Goal: Information Seeking & Learning: Find specific page/section

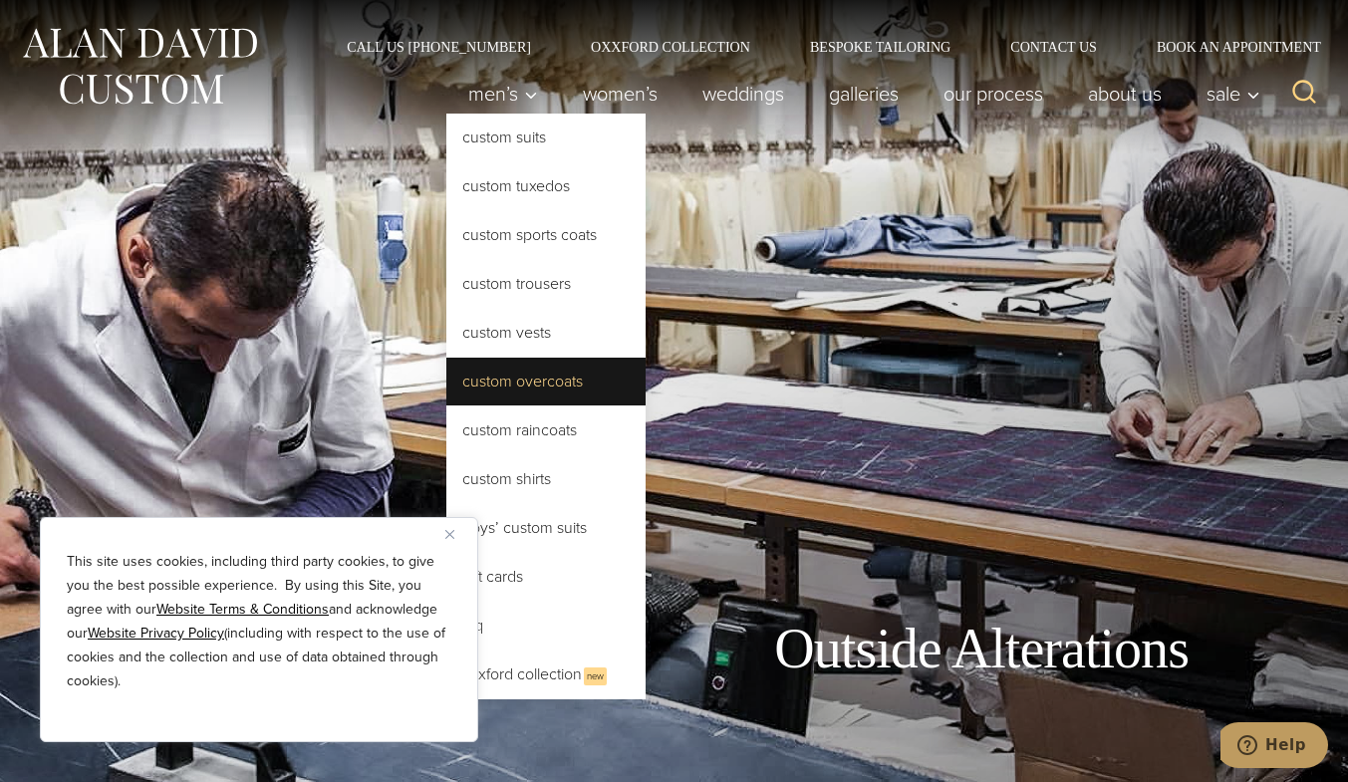
click at [541, 378] on link "Custom Overcoats" at bounding box center [545, 382] width 199 height 48
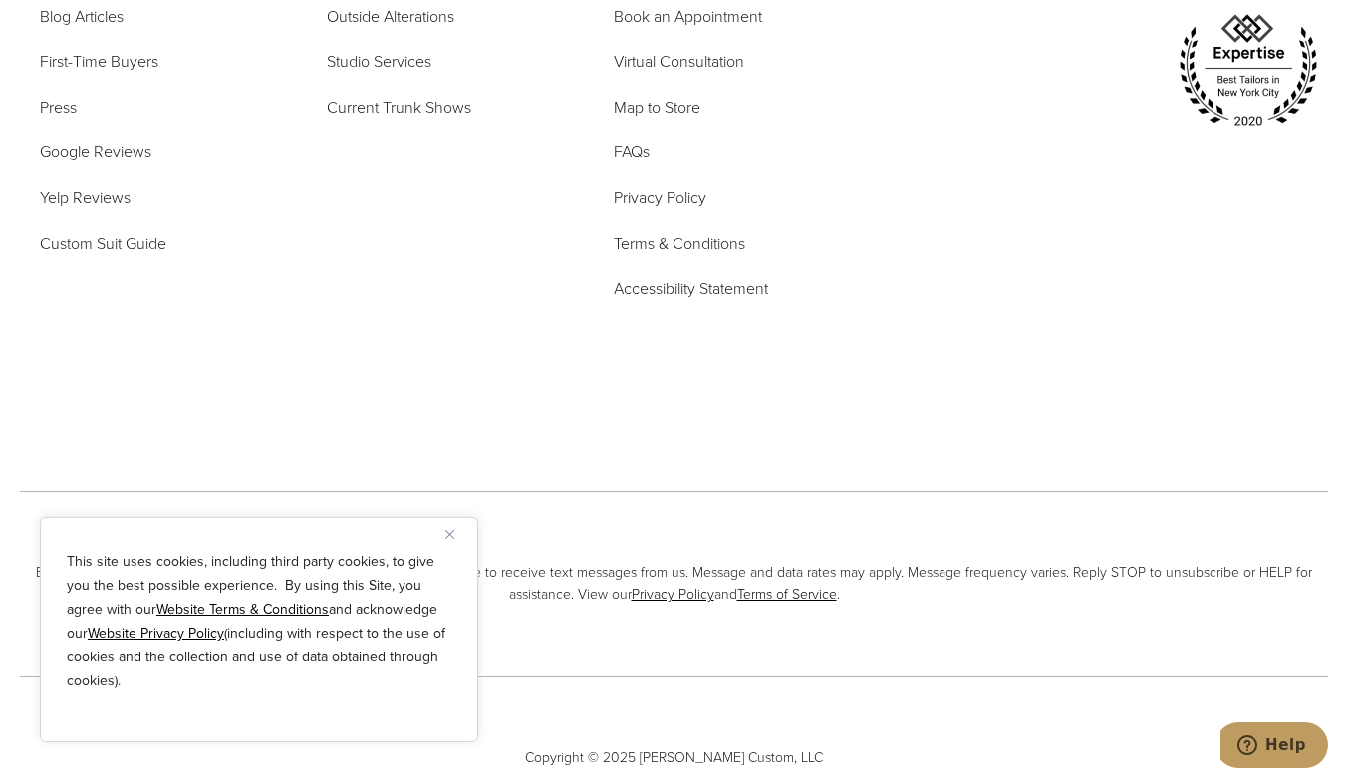
scroll to position [9596, 0]
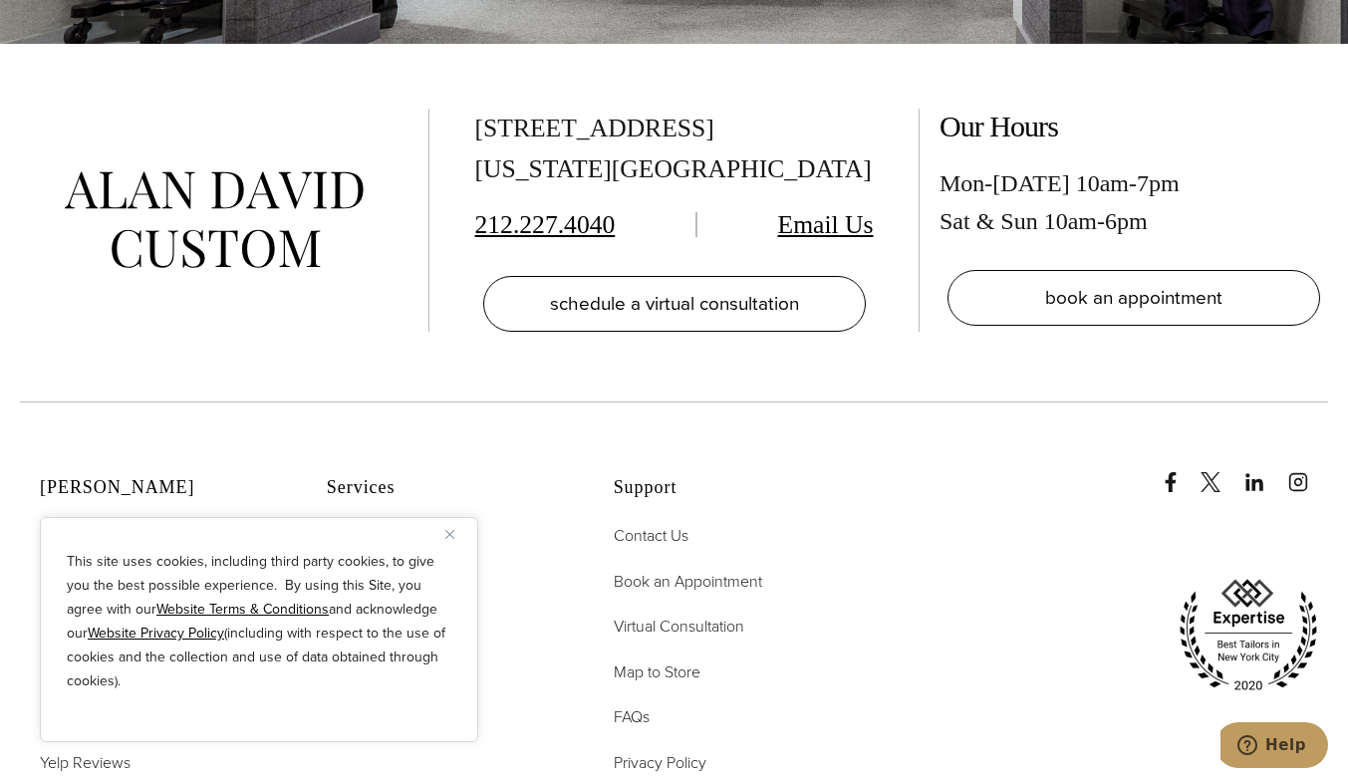
click at [75, 524] on span "About Us" at bounding box center [71, 535] width 63 height 23
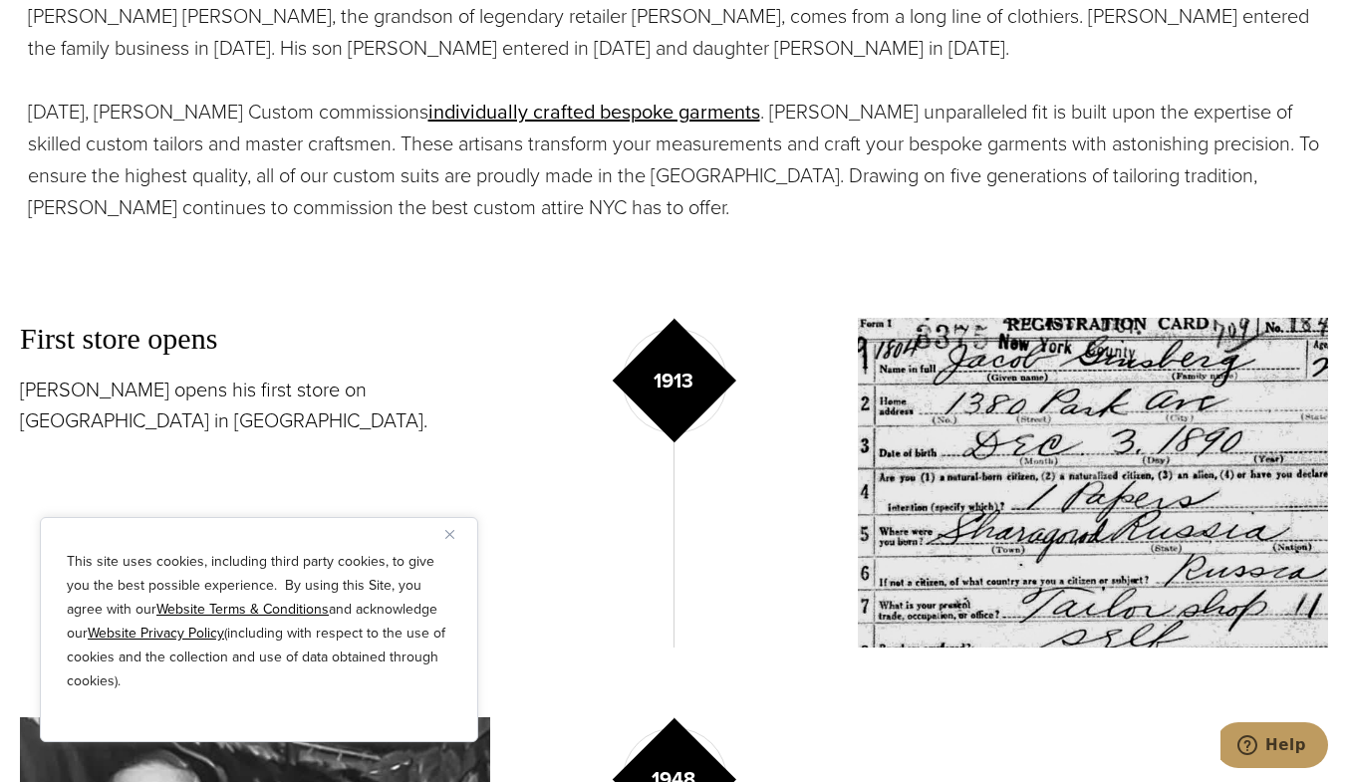
scroll to position [564, 0]
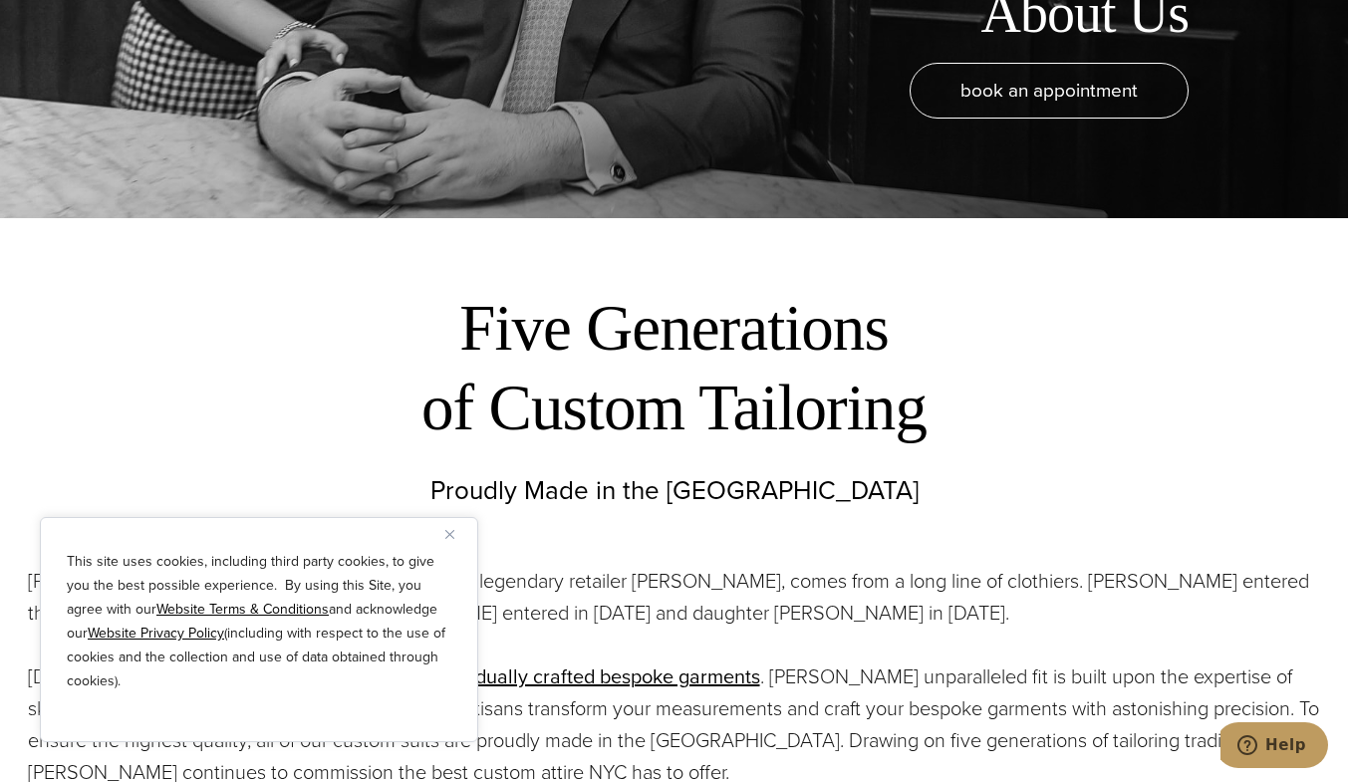
click at [453, 531] on img "Close" at bounding box center [449, 534] width 9 height 9
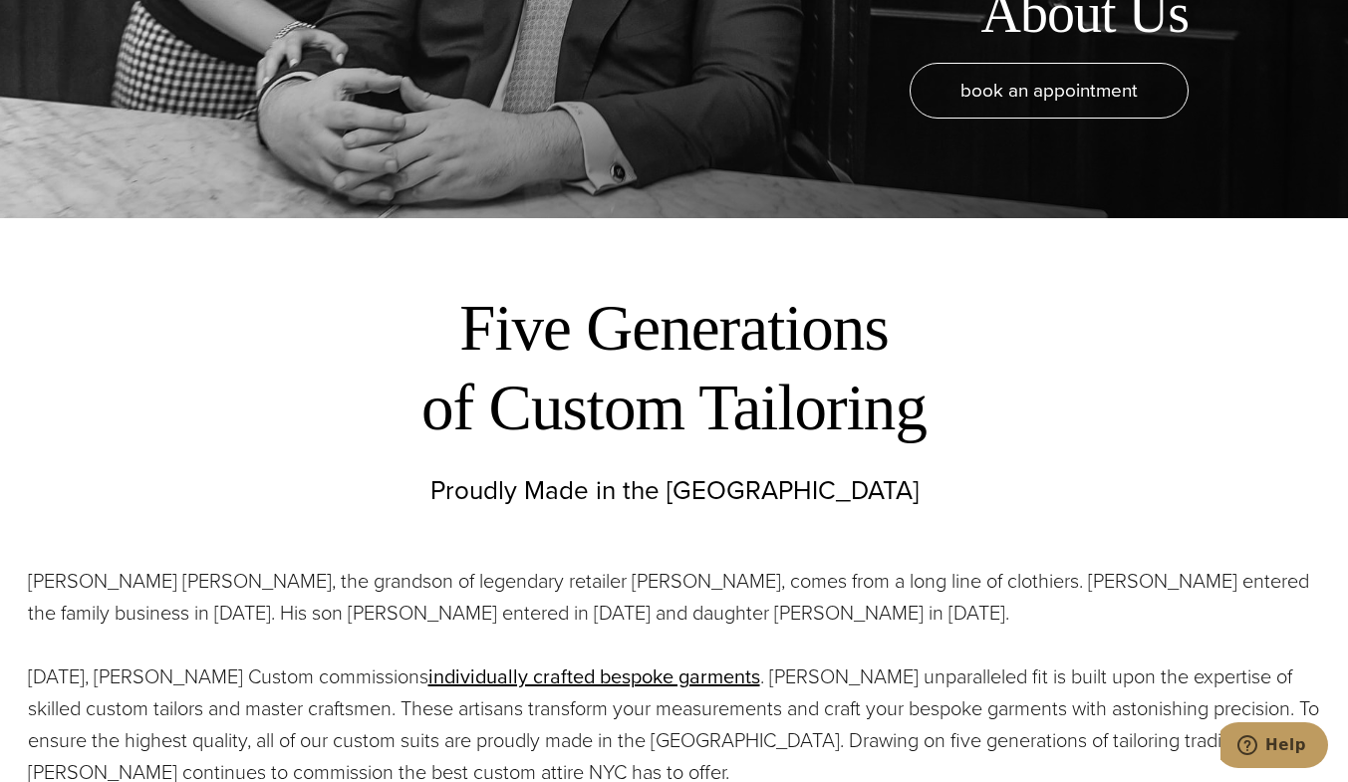
scroll to position [1129, 0]
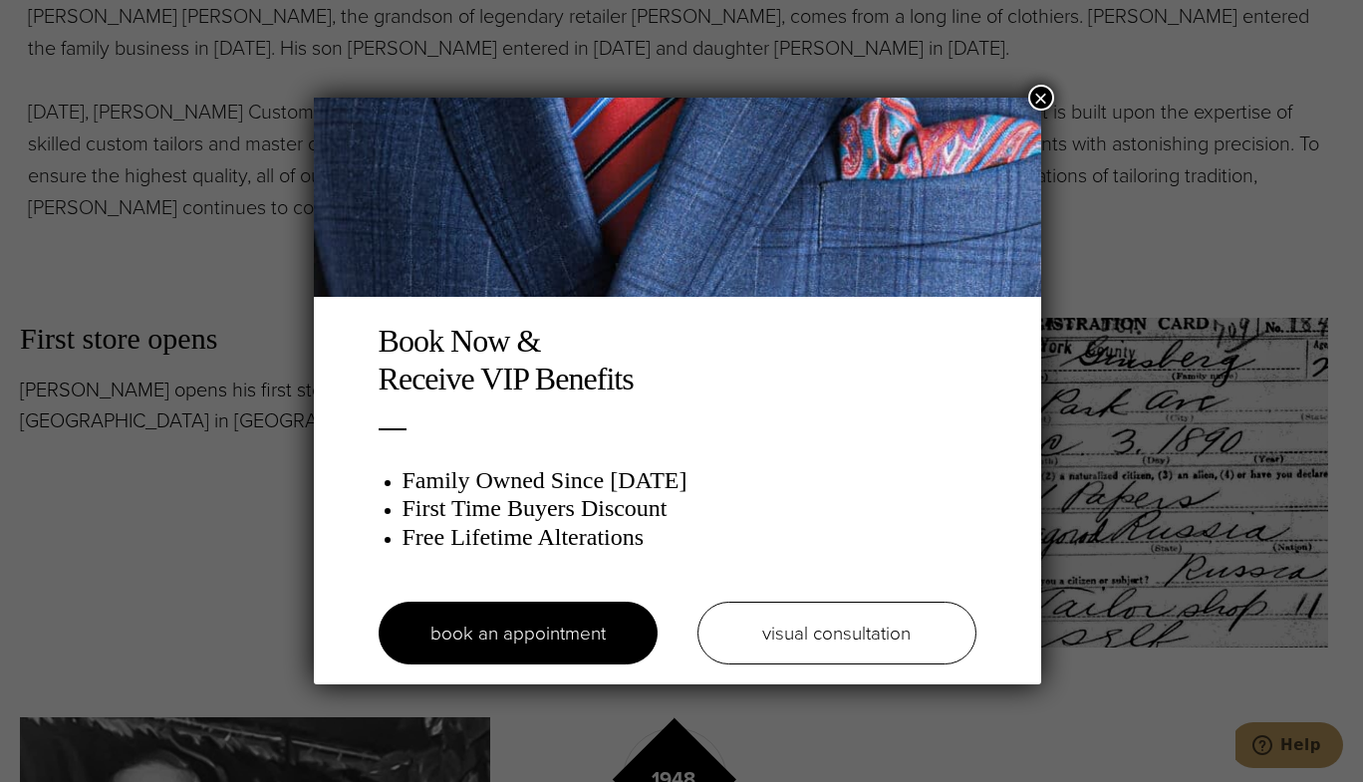
click at [1047, 94] on button "×" at bounding box center [1041, 98] width 26 height 26
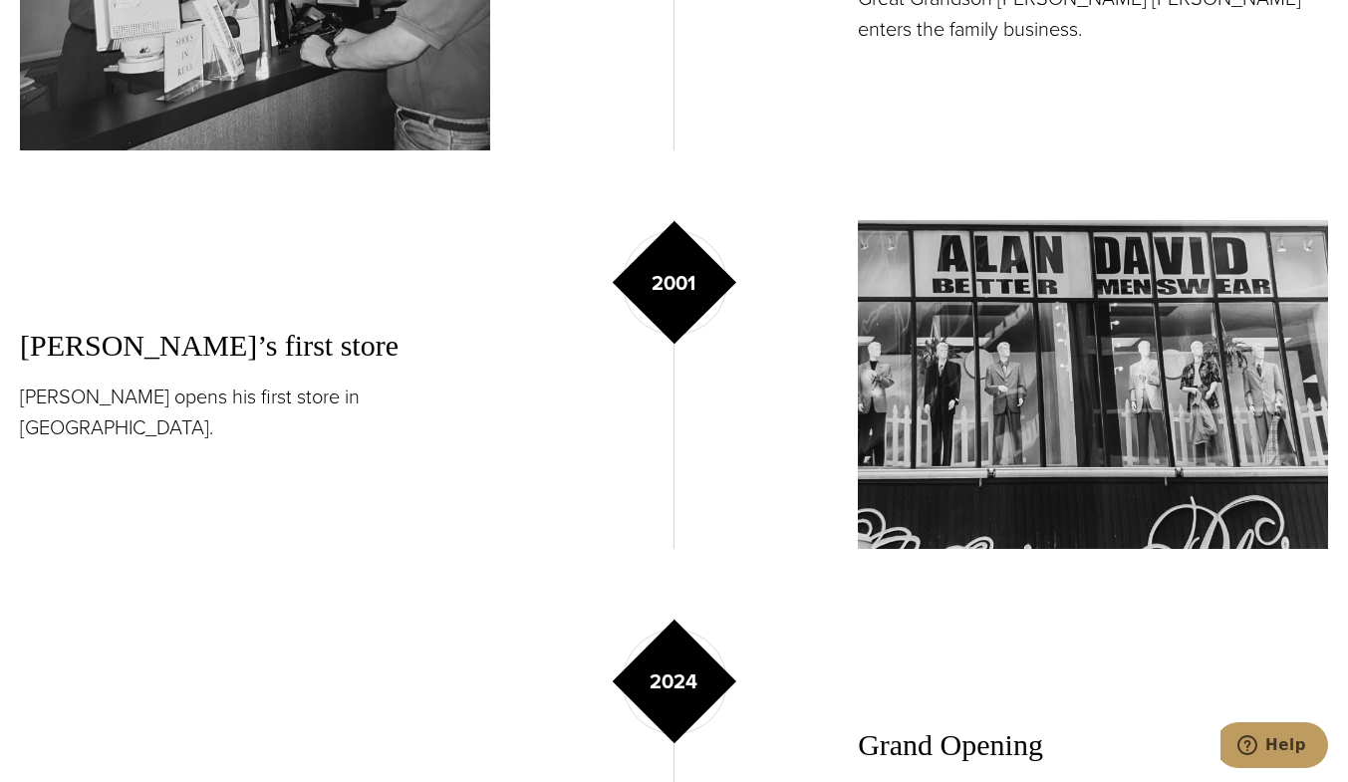
scroll to position [564, 0]
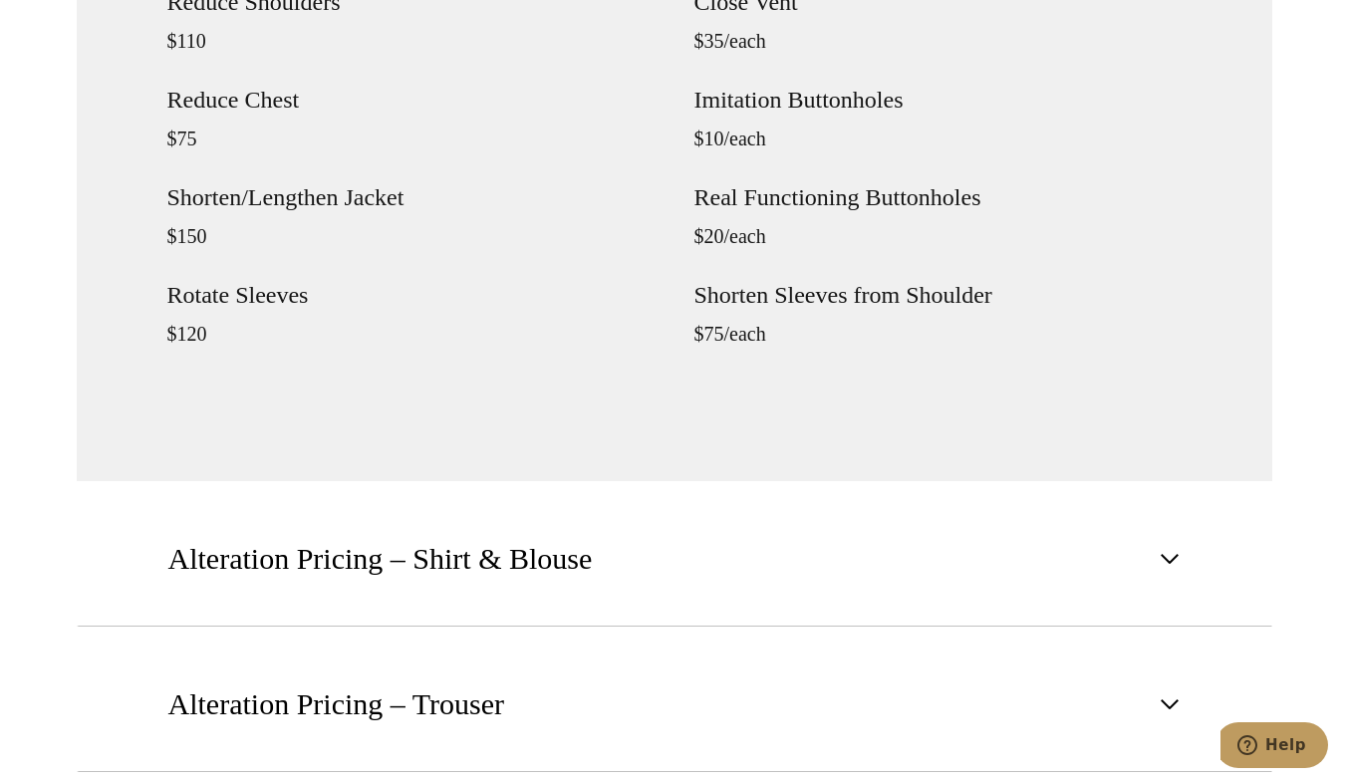
scroll to position [2822, 0]
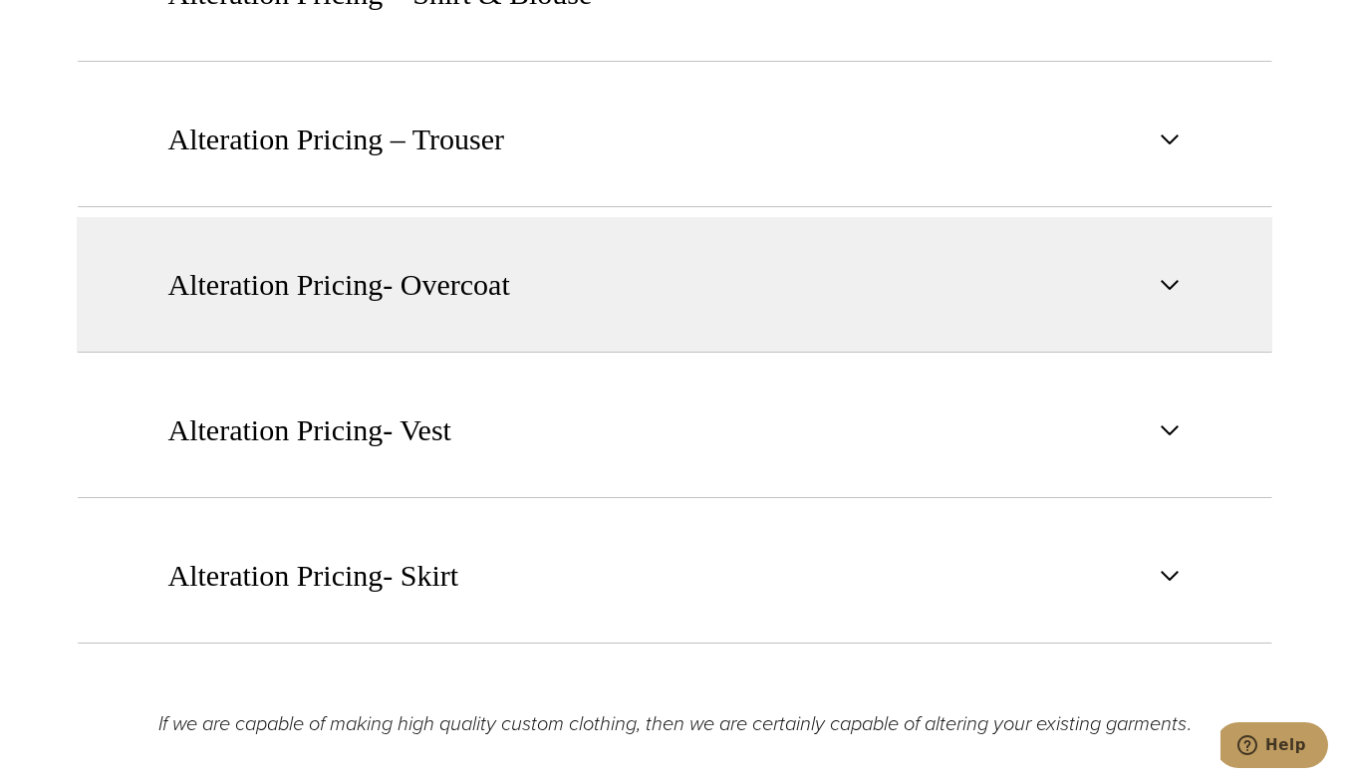
click at [489, 293] on span "Alteration Pricing- Overcoat" at bounding box center [339, 285] width 342 height 44
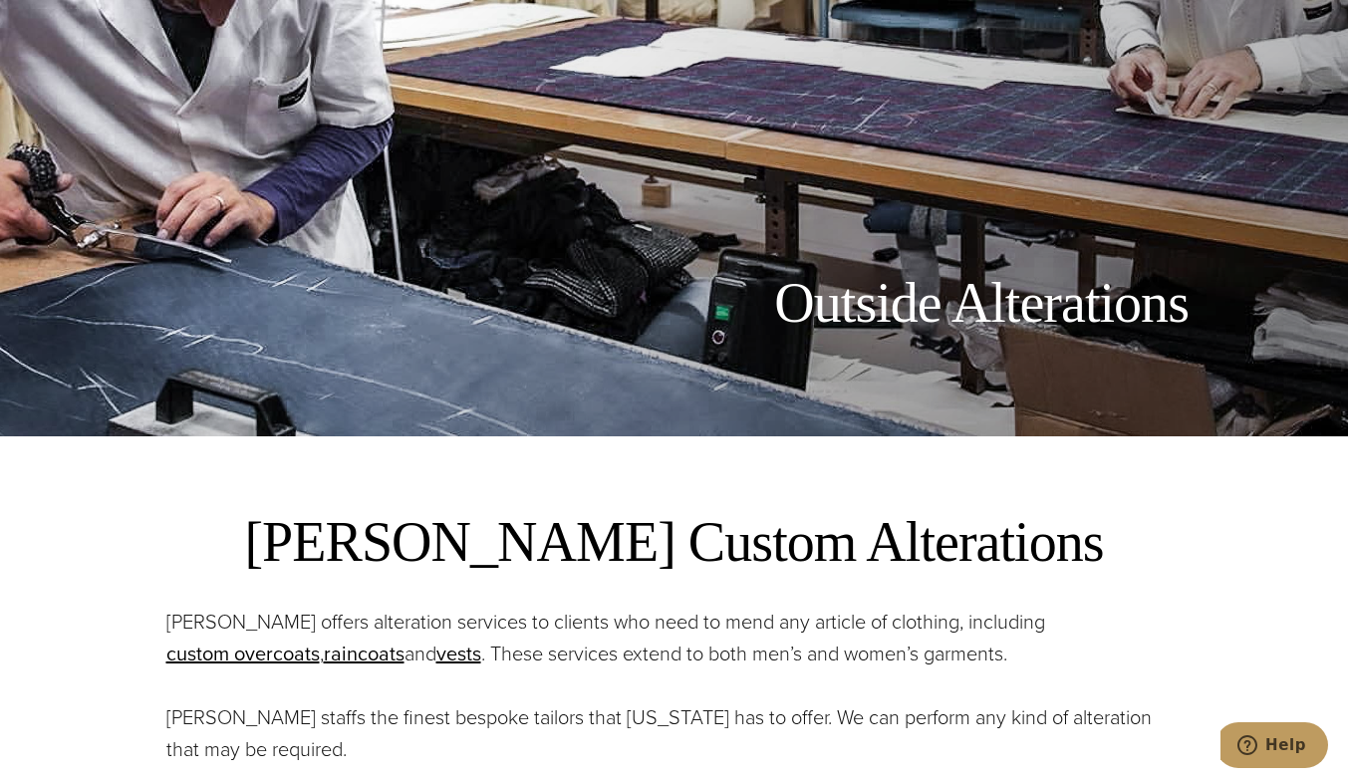
scroll to position [0, 0]
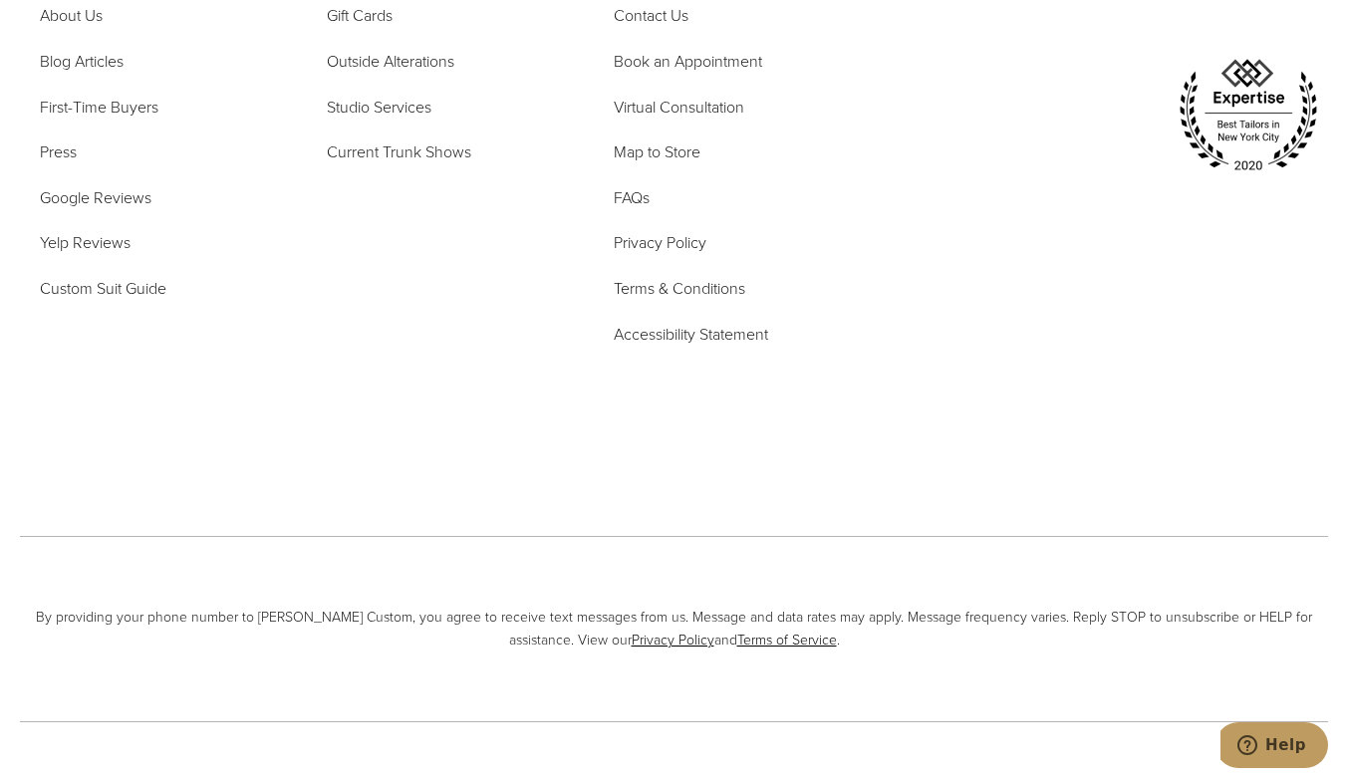
scroll to position [9514, 0]
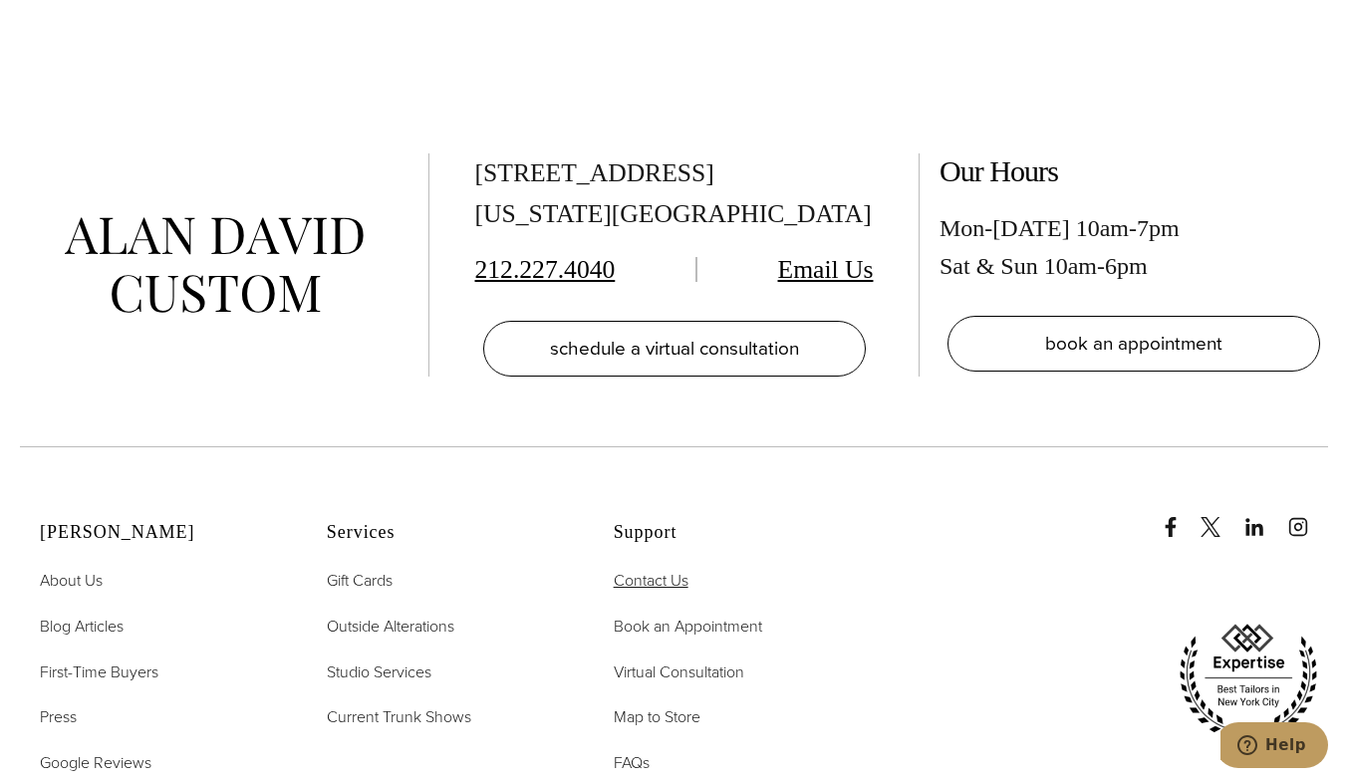
click at [651, 569] on span "Contact Us" at bounding box center [651, 580] width 75 height 23
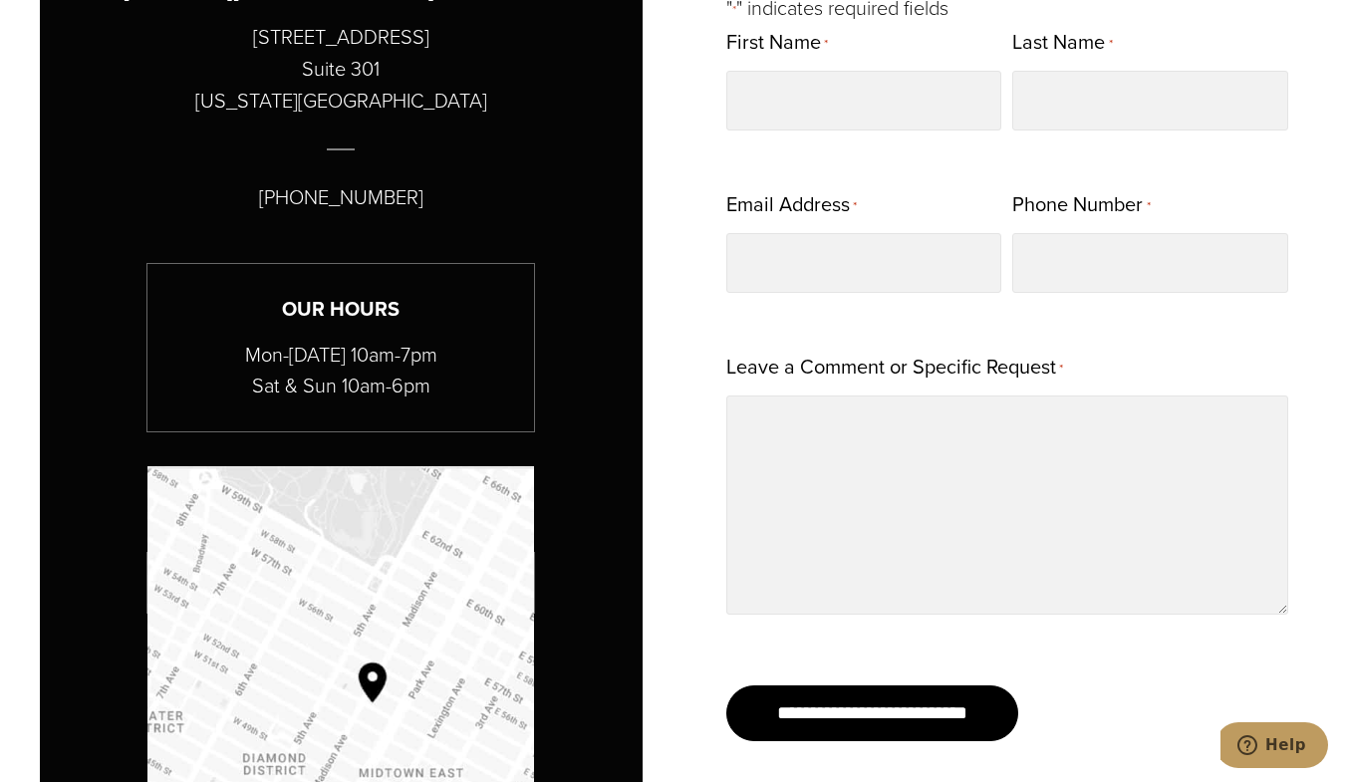
scroll to position [564, 0]
